Goal: Understand site structure: Understand site structure

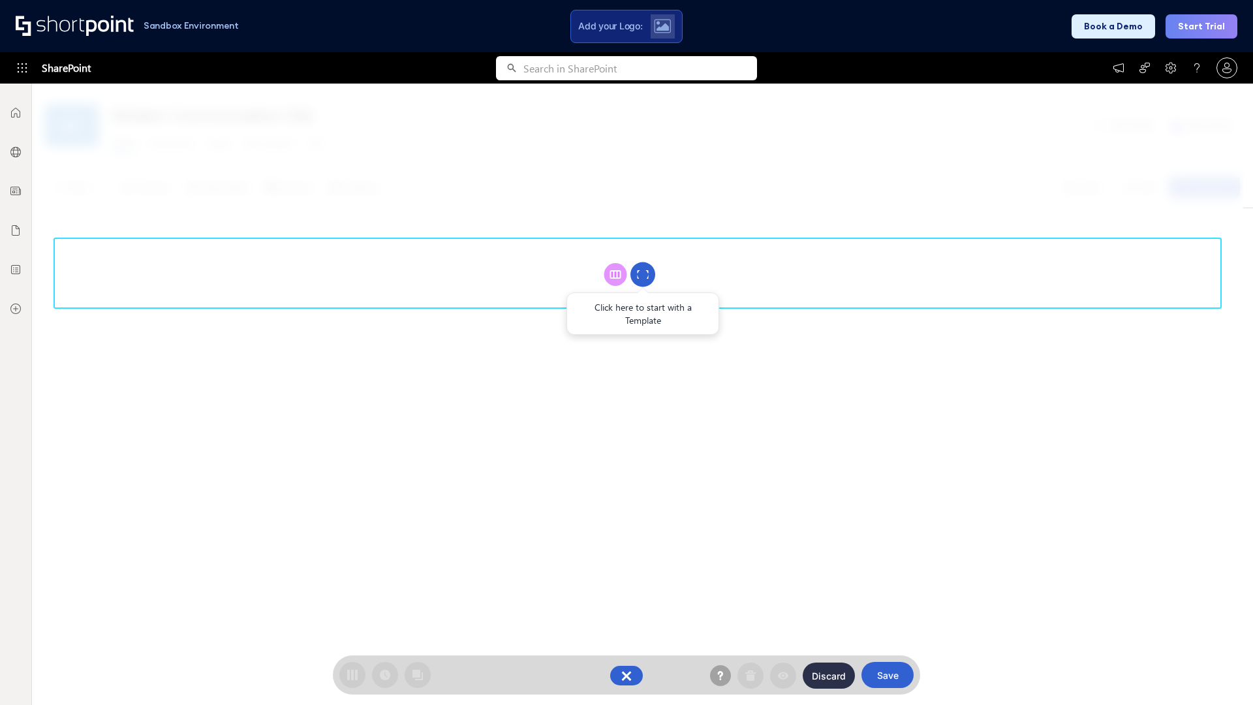
click at [643, 274] on circle at bounding box center [642, 274] width 25 height 25
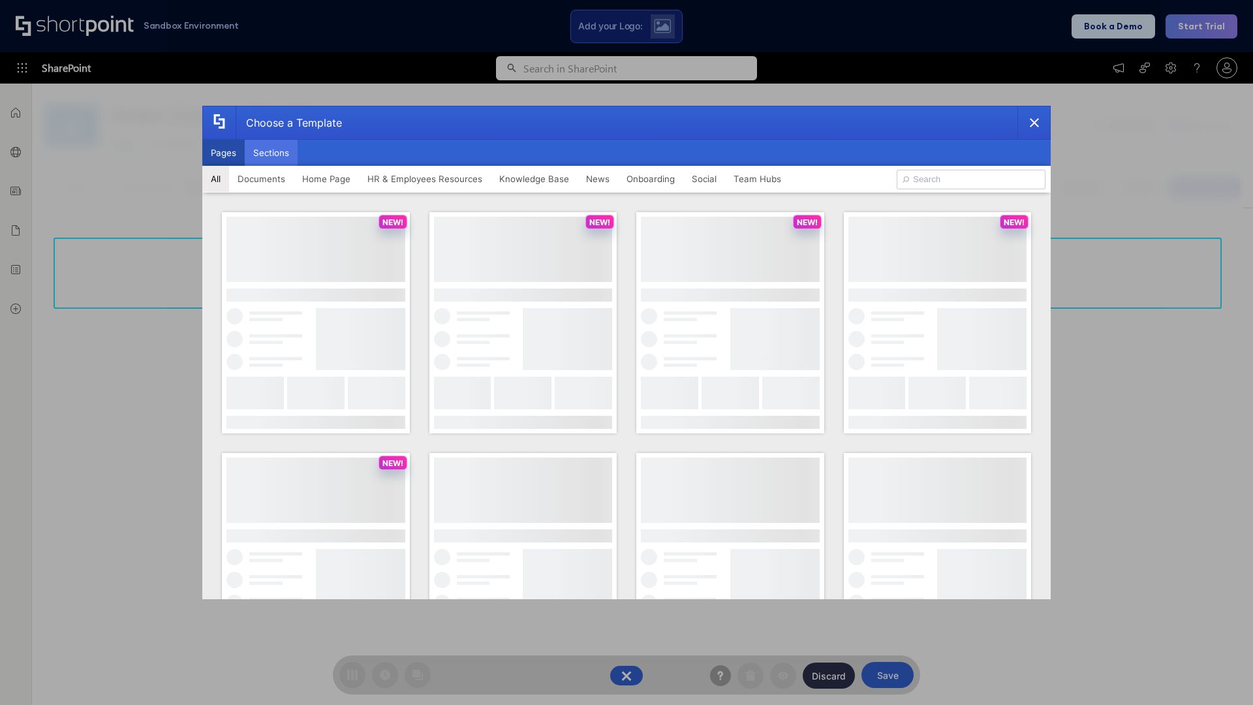
click at [271, 153] on button "Sections" at bounding box center [271, 153] width 53 height 26
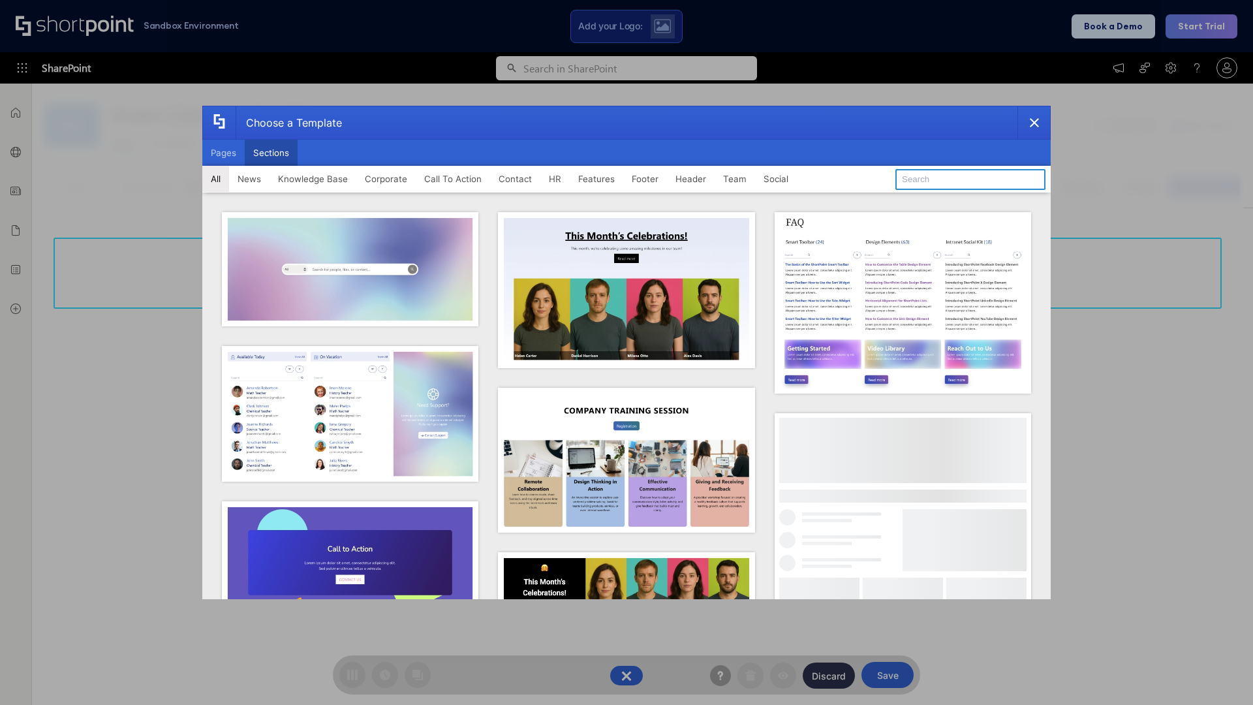
type input "Header 2"
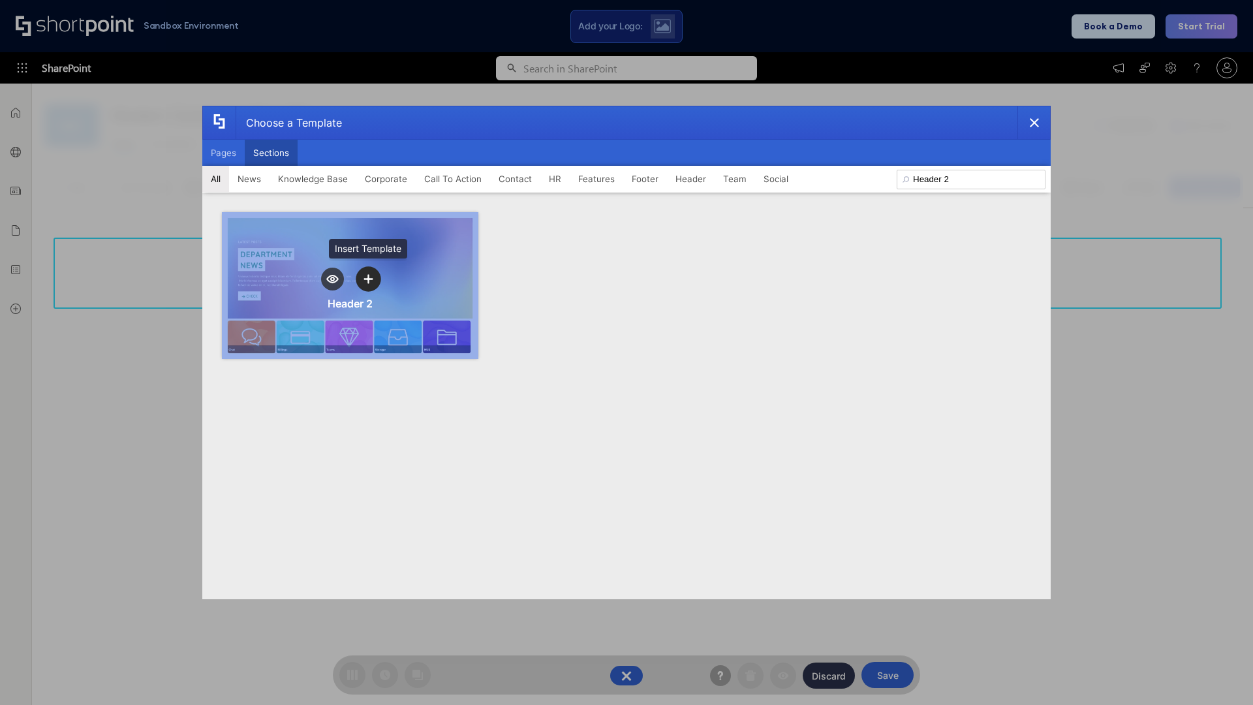
click at [368, 279] on icon "template selector" at bounding box center [367, 278] width 9 height 9
